Goal: Transaction & Acquisition: Obtain resource

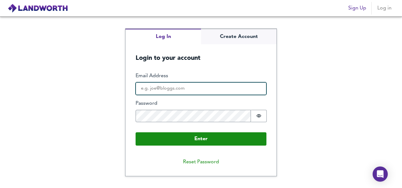
click at [144, 87] on input "Email Address" at bounding box center [201, 88] width 131 height 13
type input "[EMAIL_ADDRESS][DOMAIN_NAME]"
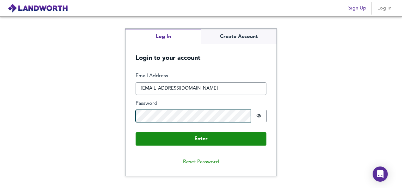
click at [136, 132] on button "Enter" at bounding box center [201, 138] width 131 height 13
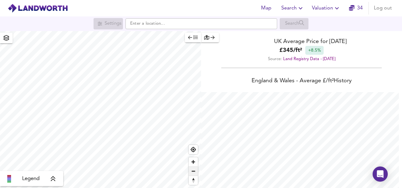
scroll to position [188, 402]
click at [195, 162] on span "Zoom in" at bounding box center [193, 161] width 9 height 9
click at [194, 162] on span "Zoom in" at bounding box center [193, 161] width 9 height 9
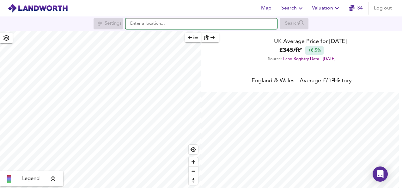
click at [154, 27] on input "text" at bounding box center [201, 23] width 152 height 11
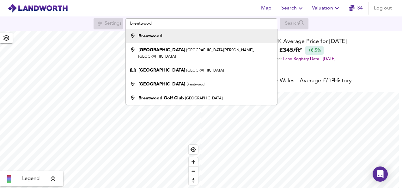
click at [159, 37] on strong "Brentwood" at bounding box center [150, 36] width 24 height 4
type input "Brentwood"
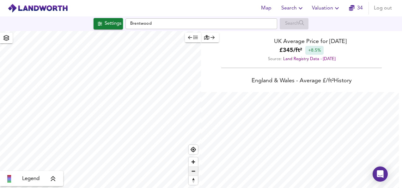
checkbox input "false"
checkbox input "true"
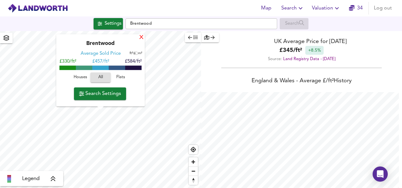
click at [140, 37] on div "X" at bounding box center [141, 38] width 5 height 6
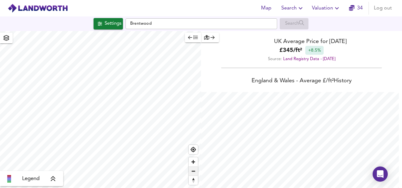
click at [194, 170] on span "Zoom out" at bounding box center [193, 171] width 9 height 9
click at [193, 172] on span "Zoom out" at bounding box center [193, 171] width 9 height 9
type input "4539"
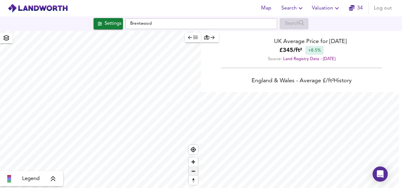
click at [195, 171] on span "Zoom out" at bounding box center [193, 171] width 9 height 9
click at [197, 172] on span "Zoom out" at bounding box center [193, 171] width 9 height 9
click at [109, 23] on div "Settings" at bounding box center [113, 24] width 17 height 8
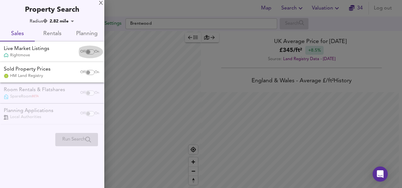
click at [89, 51] on input "checkbox" at bounding box center [88, 51] width 15 height 5
checkbox input "true"
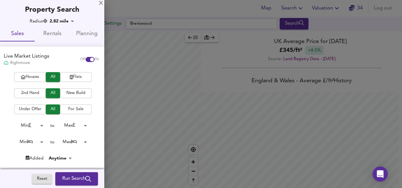
click at [72, 79] on span "Flats" at bounding box center [75, 76] width 25 height 7
click at [31, 95] on span "2nd Hand" at bounding box center [29, 92] width 25 height 7
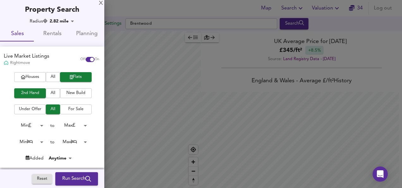
click at [68, 111] on span "For Sale" at bounding box center [75, 109] width 25 height 7
click at [84, 125] on body "Map Search Valuation 34 Log out Settings [GEOGRAPHIC_DATA] Search Legend UK Ave…" at bounding box center [201, 94] width 402 height 188
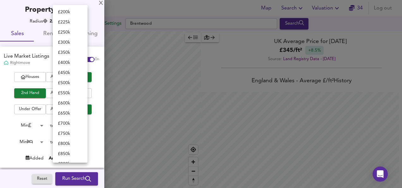
scroll to position [0, 0]
click at [67, 102] on li "£ 200k" at bounding box center [70, 104] width 35 height 10
type input "200000"
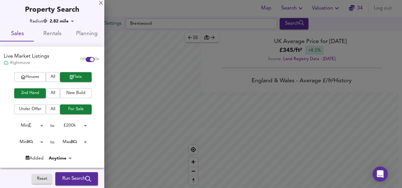
click at [40, 141] on body "Map Search Valuation 34 Log out Settings [GEOGRAPHIC_DATA] Search Legend UK Ave…" at bounding box center [201, 94] width 402 height 188
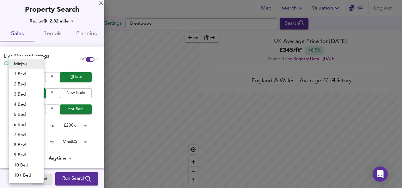
click at [22, 73] on li "1 Bed" at bounding box center [26, 74] width 35 height 10
type input "1"
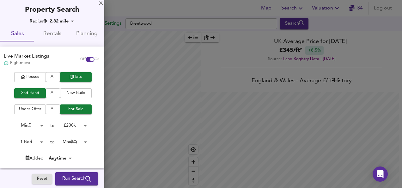
click at [72, 141] on body "Map Search Valuation 34 Log out Settings [GEOGRAPHIC_DATA] Search Legend UK Ave…" at bounding box center [201, 94] width 402 height 188
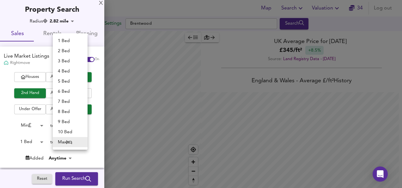
click at [64, 42] on li "1 Bed" at bounding box center [70, 41] width 35 height 10
type input "1"
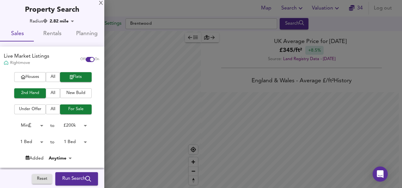
click at [73, 175] on span "Run Search" at bounding box center [76, 178] width 29 height 8
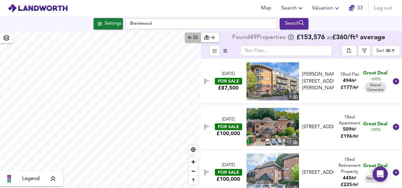
click at [191, 36] on icon "button" at bounding box center [190, 37] width 4 height 4
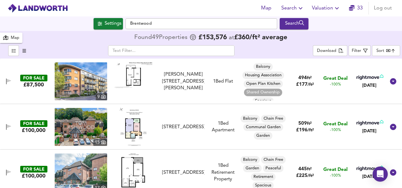
click at [383, 52] on body "Map Search Valuation 33 Log out Settings Brentwood Search 49 Results Legend Map…" at bounding box center [201, 94] width 402 height 188
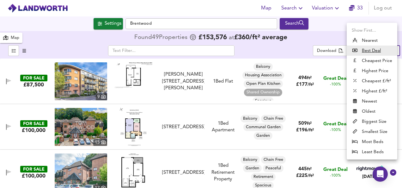
click at [365, 121] on li "Biggest Size" at bounding box center [372, 121] width 51 height 10
type input "biggest"
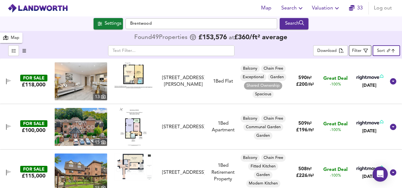
click at [356, 52] on div "Filter" at bounding box center [356, 50] width 9 height 7
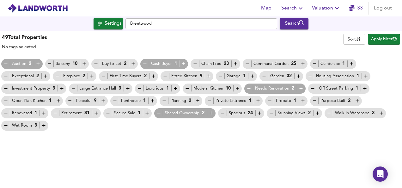
click at [160, 115] on icon "button" at bounding box center [158, 112] width 5 height 5
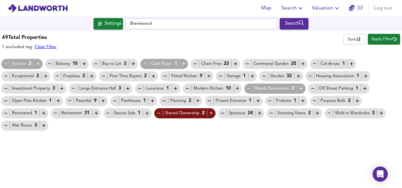
click at [308, 74] on icon "button" at bounding box center [310, 75] width 5 height 5
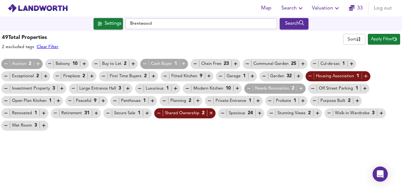
click at [54, 111] on icon "button" at bounding box center [55, 112] width 5 height 5
click at [386, 37] on span "Apply Filter" at bounding box center [384, 39] width 26 height 7
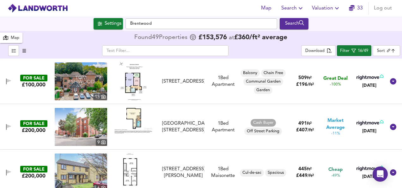
click at [130, 86] on img at bounding box center [133, 81] width 27 height 38
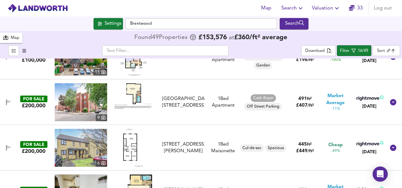
scroll to position [25, 0]
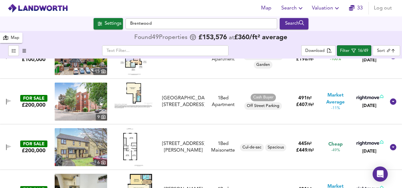
click at [135, 90] on img at bounding box center [133, 96] width 38 height 26
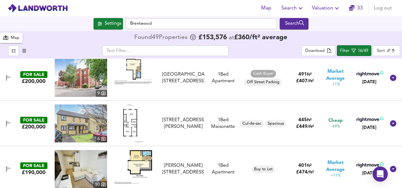
scroll to position [51, 0]
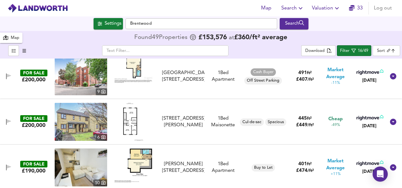
click at [127, 117] on img at bounding box center [133, 122] width 21 height 38
click at [131, 119] on img at bounding box center [133, 122] width 21 height 38
click at [79, 79] on img at bounding box center [81, 76] width 52 height 38
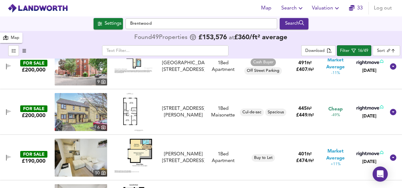
scroll to position [63, 0]
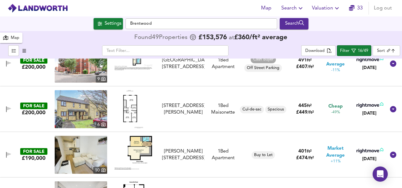
click at [77, 120] on img at bounding box center [81, 109] width 52 height 38
click at [8, 109] on icon "button" at bounding box center [8, 109] width 5 height 6
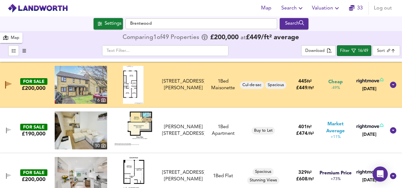
scroll to position [89, 0]
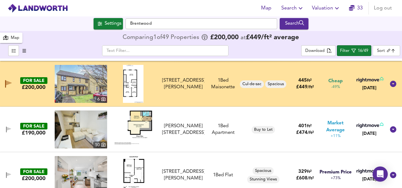
click at [140, 118] on img at bounding box center [133, 127] width 38 height 34
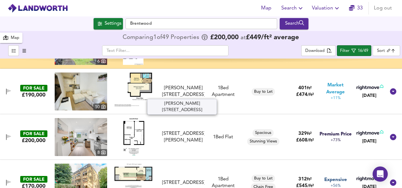
scroll to position [139, 0]
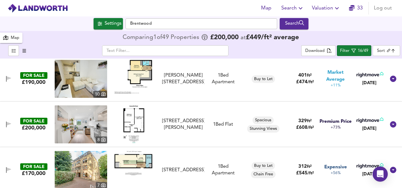
click at [126, 116] on img at bounding box center [133, 124] width 23 height 38
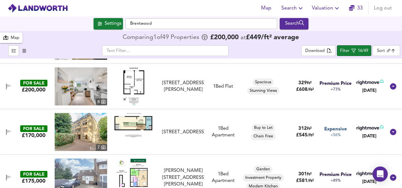
scroll to position [190, 0]
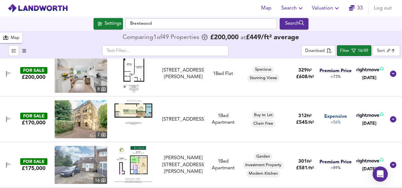
click at [133, 111] on img at bounding box center [133, 112] width 38 height 24
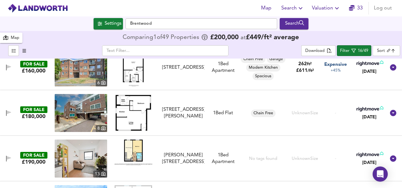
scroll to position [382, 0]
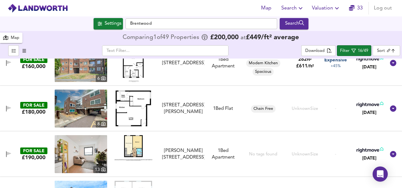
click at [136, 112] on img at bounding box center [133, 108] width 37 height 38
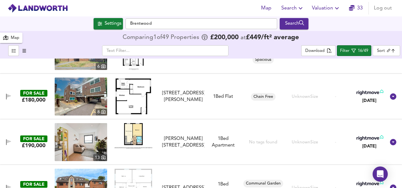
scroll to position [395, 0]
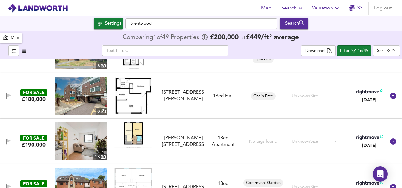
click at [135, 123] on img at bounding box center [133, 135] width 38 height 26
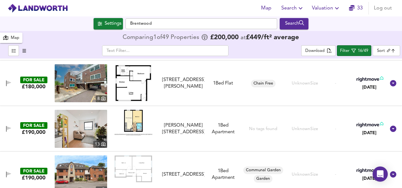
scroll to position [420, 0]
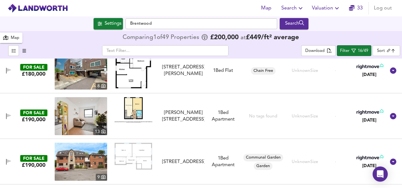
click at [129, 154] on img at bounding box center [133, 156] width 38 height 27
click at [88, 118] on img at bounding box center [81, 116] width 52 height 38
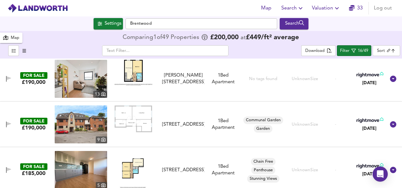
scroll to position [458, 0]
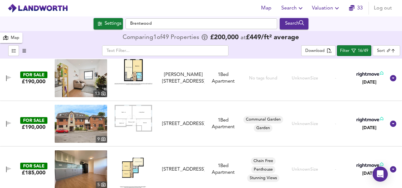
click at [87, 128] on img at bounding box center [81, 124] width 52 height 38
click at [11, 123] on span "button" at bounding box center [8, 124] width 9 height 6
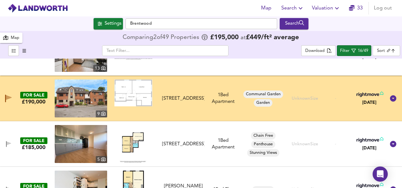
scroll to position [496, 0]
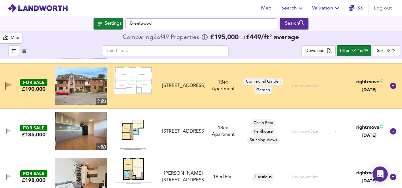
click at [135, 130] on img at bounding box center [133, 131] width 27 height 38
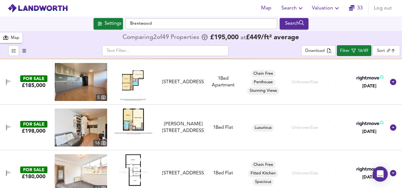
scroll to position [547, 0]
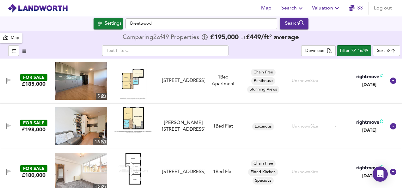
click at [133, 114] on img at bounding box center [133, 120] width 38 height 26
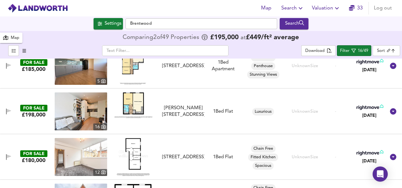
scroll to position [572, 0]
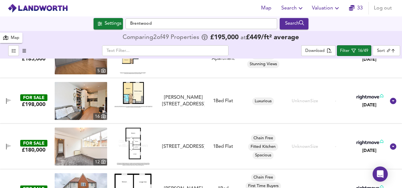
click at [131, 138] on img at bounding box center [133, 146] width 33 height 38
click at [89, 140] on img at bounding box center [81, 146] width 52 height 38
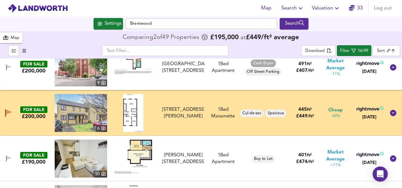
scroll to position [63, 0]
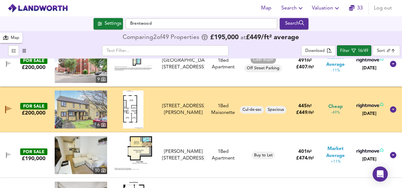
click at [78, 106] on img at bounding box center [81, 109] width 52 height 38
click at [61, 30] on div "Settings Brentwood Search" at bounding box center [201, 23] width 402 height 15
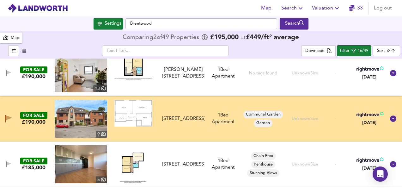
scroll to position [468, 0]
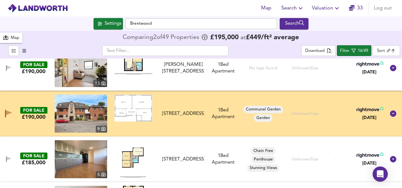
click at [130, 109] on img at bounding box center [133, 108] width 38 height 27
click at [98, 111] on img at bounding box center [81, 114] width 52 height 38
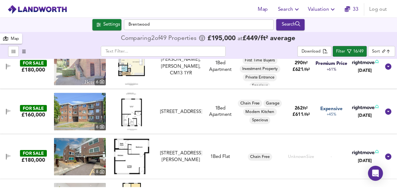
scroll to position [315, 0]
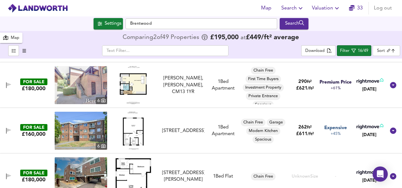
click at [133, 133] on img at bounding box center [133, 131] width 21 height 38
click at [137, 133] on img at bounding box center [133, 131] width 21 height 38
click at [326, 8] on span "Valuation" at bounding box center [326, 8] width 29 height 9
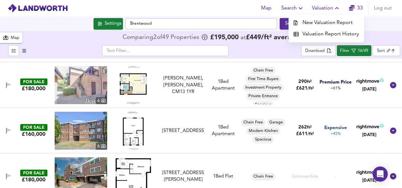
click at [324, 24] on li "New Valuation Report" at bounding box center [327, 22] width 76 height 11
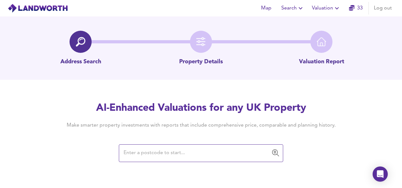
click at [178, 150] on input "text" at bounding box center [196, 153] width 149 height 12
paste input "CM13 2UG"
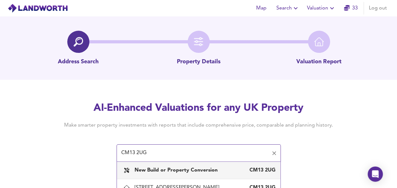
scroll to position [49, 0]
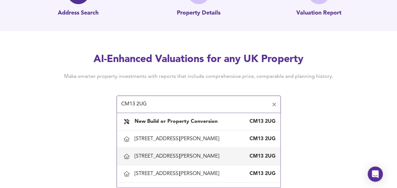
click at [178, 159] on div "[STREET_ADDRESS][PERSON_NAME]" at bounding box center [178, 156] width 87 height 7
type input "[STREET_ADDRESS][PERSON_NAME]"
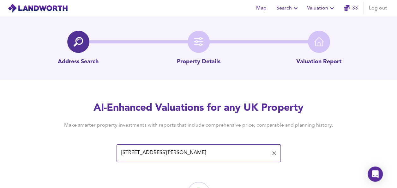
scroll to position [37, 0]
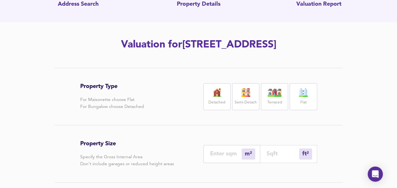
scroll to position [60, 0]
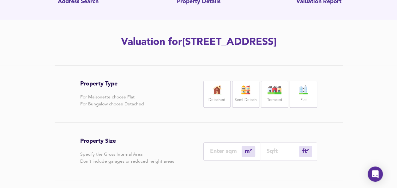
click at [307, 94] on div "Flat" at bounding box center [303, 94] width 27 height 27
click at [274, 151] on input "number" at bounding box center [283, 151] width 33 height 7
type input "0"
type input "4"
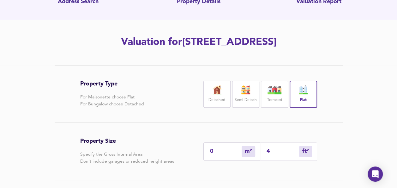
type input "44"
type input "41"
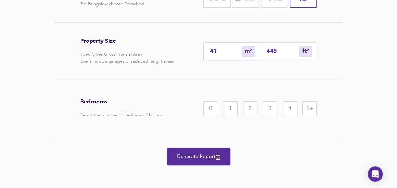
scroll to position [160, 0]
type input "445"
click at [248, 109] on div "2" at bounding box center [250, 108] width 15 height 15
click at [210, 154] on span "Generate Report" at bounding box center [199, 156] width 51 height 9
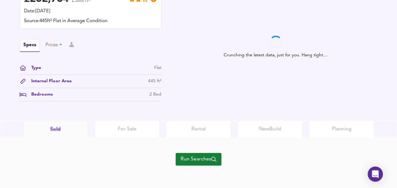
scroll to position [208, 0]
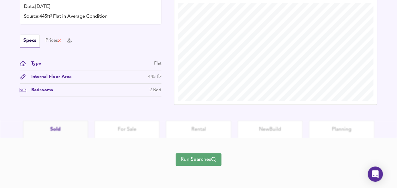
click at [200, 156] on span "Run Searches" at bounding box center [199, 159] width 36 height 9
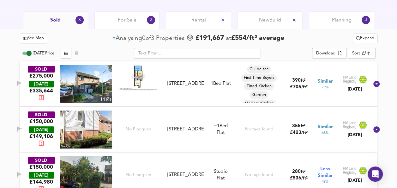
scroll to position [303, 0]
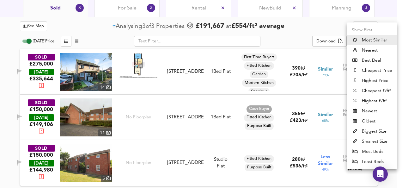
click at [323, 25] on div at bounding box center [201, 94] width 402 height 188
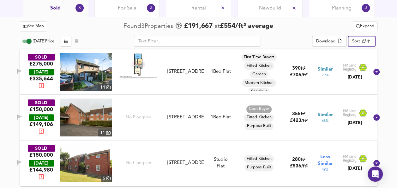
click at [361, 26] on span "Expand" at bounding box center [365, 26] width 18 height 7
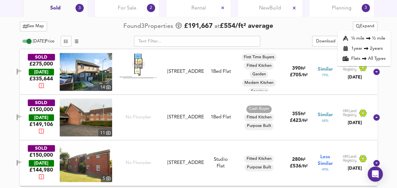
click at [354, 38] on li "¼ mile ½ mile" at bounding box center [364, 38] width 53 height 10
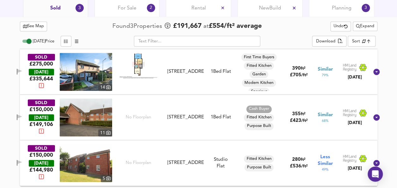
click at [366, 25] on span "Expand" at bounding box center [365, 26] width 18 height 7
click at [303, 25] on div "See Map Found 3 Propert ies £ 191,667 at £ 554 / ft² average Undo Expand ½ mile…" at bounding box center [199, 26] width 358 height 12
click at [22, 70] on icon "button" at bounding box center [19, 71] width 4 height 4
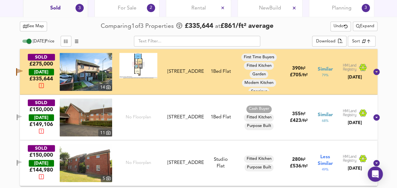
click at [23, 69] on icon "button" at bounding box center [20, 71] width 6 height 5
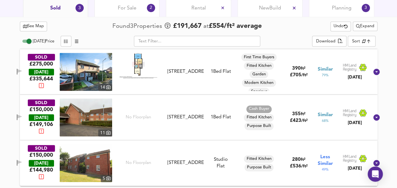
click at [34, 30] on button "See Map" at bounding box center [34, 26] width 28 height 10
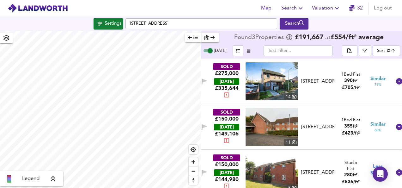
checkbox input "false"
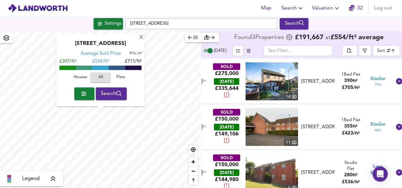
click at [210, 66] on div "SOLD £275,000 [DATE] £ 335,644 14 25 [STREET_ADDRESS] [STREET_ADDRESS] 1 Bed Fl…" at bounding box center [293, 81] width 195 height 38
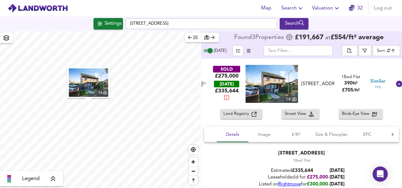
click at [277, 78] on img at bounding box center [272, 84] width 52 height 38
click at [319, 9] on span "Valuation" at bounding box center [326, 8] width 29 height 9
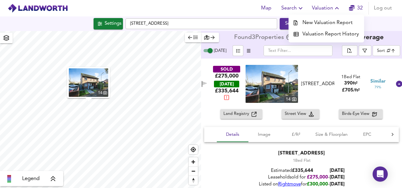
click at [322, 19] on li "New Valuation Report" at bounding box center [327, 22] width 76 height 11
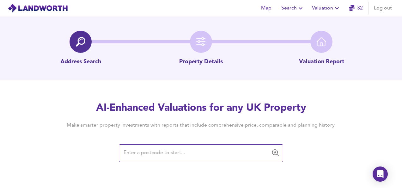
click at [198, 154] on input "text" at bounding box center [196, 153] width 149 height 12
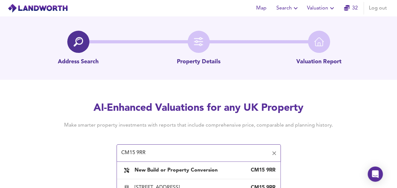
scroll to position [49, 0]
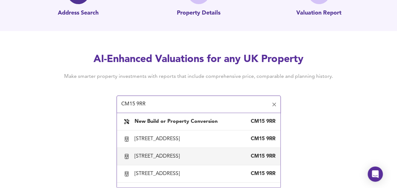
click at [182, 160] on div "[STREET_ADDRESS]" at bounding box center [159, 156] width 48 height 7
type input "[STREET_ADDRESS]"
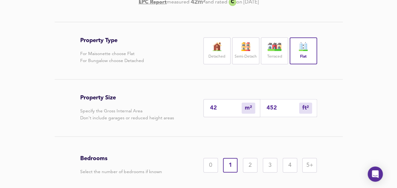
scroll to position [118, 0]
drag, startPoint x: 279, startPoint y: 120, endPoint x: 192, endPoint y: 124, distance: 87.3
click at [192, 124] on div "Property Size Specify the Gross Internal Area Don't include garages or reduced …" at bounding box center [198, 107] width 237 height 57
type input "0"
type input "5"
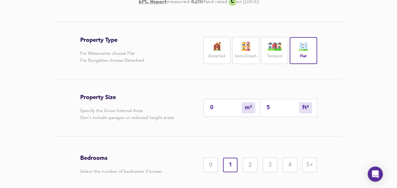
type input "5"
type input "50"
type input "46"
type input "500"
click at [247, 172] on div "2" at bounding box center [250, 164] width 15 height 15
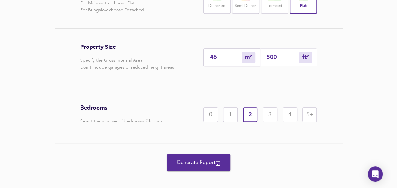
scroll to position [180, 0]
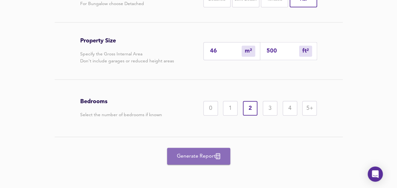
click at [188, 161] on span "Generate Report" at bounding box center [199, 156] width 51 height 9
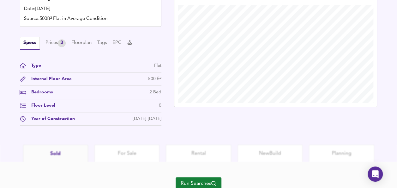
scroll to position [230, 0]
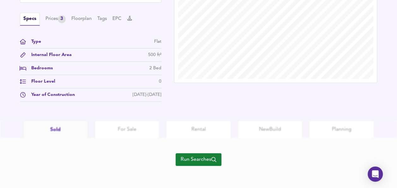
click at [197, 159] on span "Run Searches" at bounding box center [199, 159] width 36 height 9
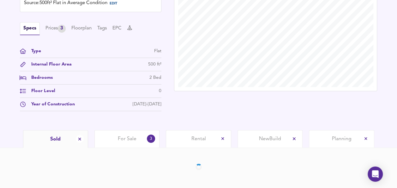
scroll to position [204, 0]
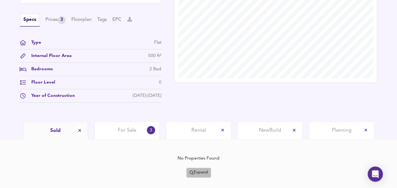
click at [200, 170] on span "Expand" at bounding box center [199, 172] width 18 height 7
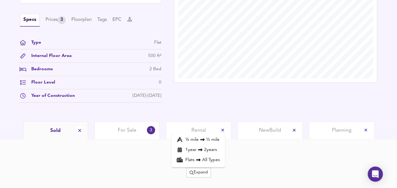
click at [204, 140] on icon at bounding box center [203, 139] width 8 height 4
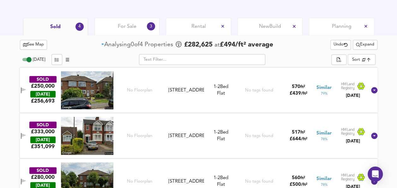
scroll to position [327, 0]
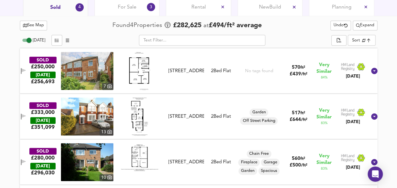
click at [26, 68] on icon "button" at bounding box center [23, 71] width 5 height 6
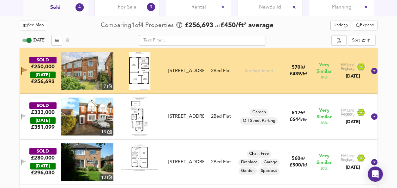
click at [26, 116] on icon "button" at bounding box center [23, 116] width 5 height 6
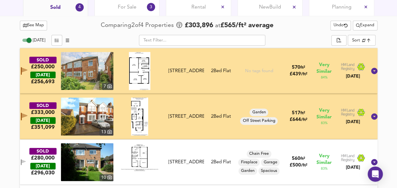
click at [26, 161] on icon "button" at bounding box center [23, 161] width 4 height 4
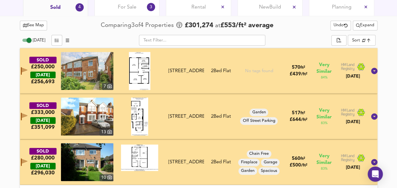
scroll to position [372, 0]
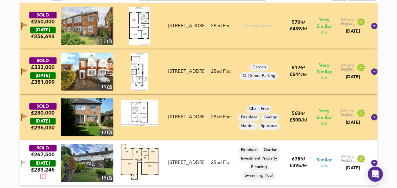
click at [27, 158] on button "button" at bounding box center [23, 162] width 9 height 9
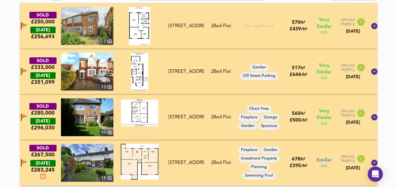
click at [12, 83] on div "See Map Comparing 4 of 4 Properties £ 296,767 at £ 519 / ft² average Undo Expan…" at bounding box center [198, 79] width 373 height 217
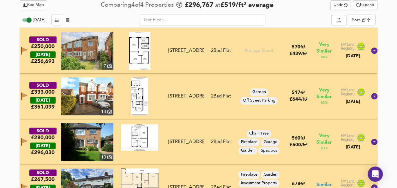
scroll to position [346, 0]
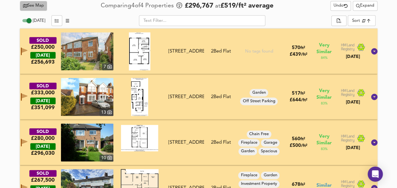
click at [32, 7] on span "See Map" at bounding box center [33, 5] width 21 height 7
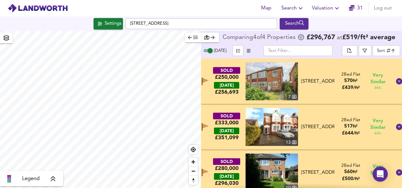
checkbox input "false"
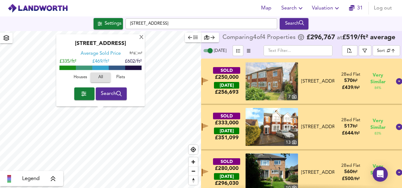
click at [196, 39] on icon "button" at bounding box center [195, 38] width 4 height 4
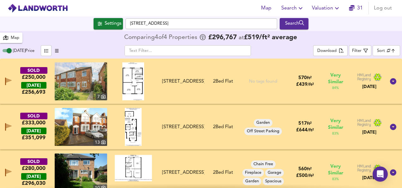
click at [75, 79] on img at bounding box center [81, 81] width 52 height 38
click at [65, 22] on div "[STREET_ADDRESS] Search" at bounding box center [201, 23] width 402 height 11
click at [85, 78] on img at bounding box center [81, 81] width 52 height 38
click at [90, 121] on img at bounding box center [81, 127] width 52 height 38
click at [83, 170] on img at bounding box center [81, 172] width 52 height 38
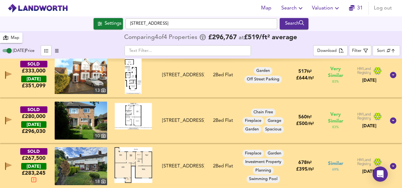
scroll to position [53, 0]
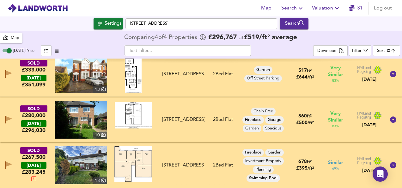
click at [71, 167] on img at bounding box center [81, 165] width 52 height 38
drag, startPoint x: 380, startPoint y: 7, endPoint x: 376, endPoint y: 9, distance: 4.0
click at [380, 7] on span "Log out" at bounding box center [383, 8] width 18 height 9
